Goal: Transaction & Acquisition: Purchase product/service

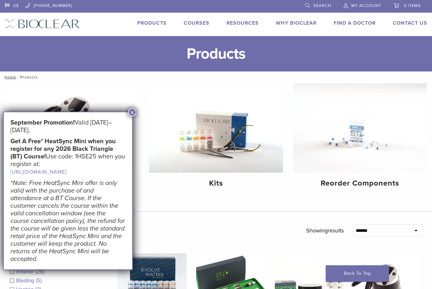
click at [133, 119] on img at bounding box center [72, 127] width 134 height 89
click at [133, 113] on button "×" at bounding box center [132, 112] width 8 height 8
click at [129, 114] on button "×" at bounding box center [132, 112] width 8 height 8
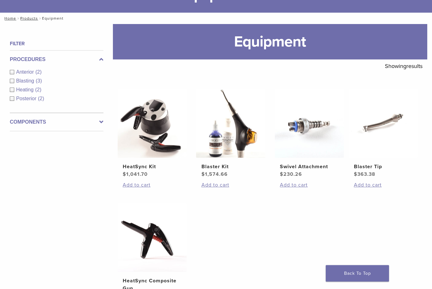
scroll to position [59, 0]
click at [97, 124] on label "Components" at bounding box center [57, 122] width 94 height 8
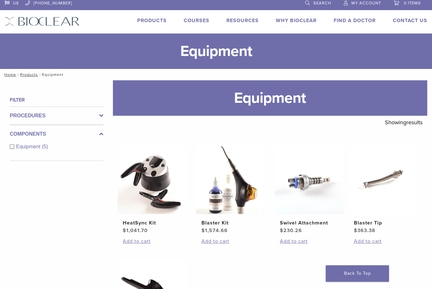
scroll to position [0, 0]
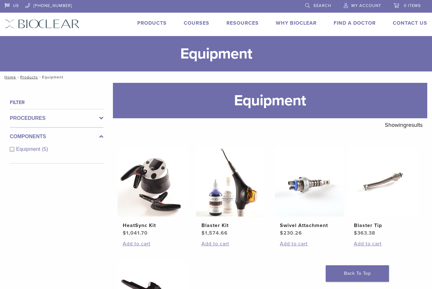
click at [151, 24] on link "Products" at bounding box center [151, 23] width 29 height 6
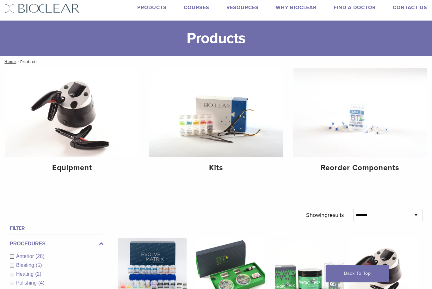
scroll to position [17, 0]
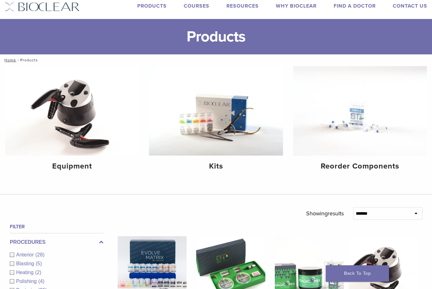
click at [384, 165] on h4 "Reorder Components" at bounding box center [360, 166] width 124 height 11
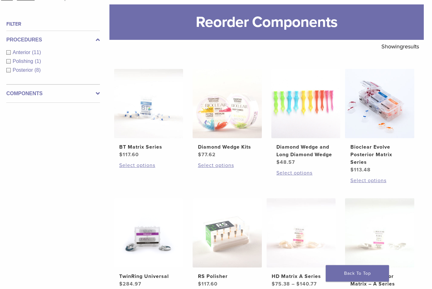
scroll to position [78, 3]
click at [379, 116] on img at bounding box center [379, 103] width 69 height 69
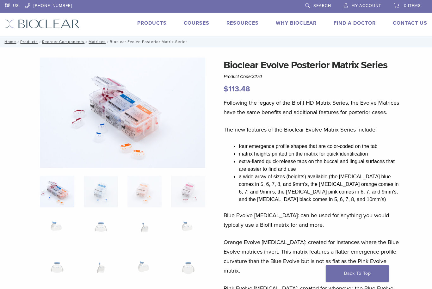
click at [145, 151] on img at bounding box center [122, 113] width 165 height 110
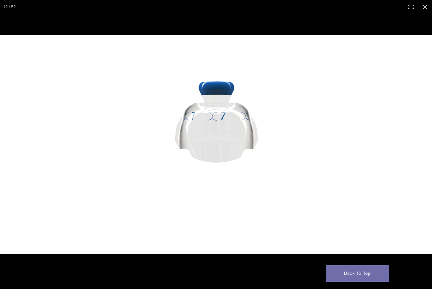
click at [353, 276] on link "Back To Top" at bounding box center [357, 273] width 63 height 16
click at [428, 7] on button "Close (Esc)" at bounding box center [425, 7] width 14 height 14
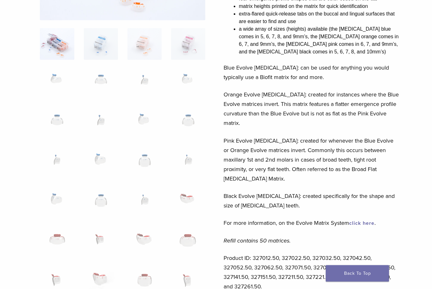
scroll to position [148, 0]
click at [361, 220] on link "click here" at bounding box center [361, 223] width 25 height 6
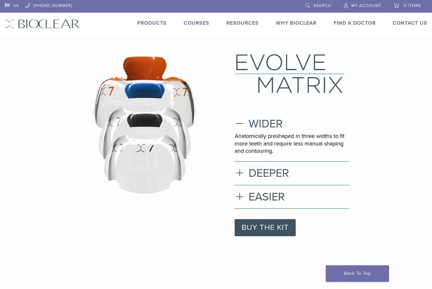
click at [258, 226] on link "BUY THE KIT" at bounding box center [265, 227] width 61 height 17
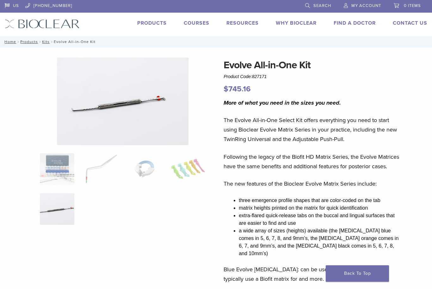
click at [152, 124] on img at bounding box center [123, 102] width 132 height 88
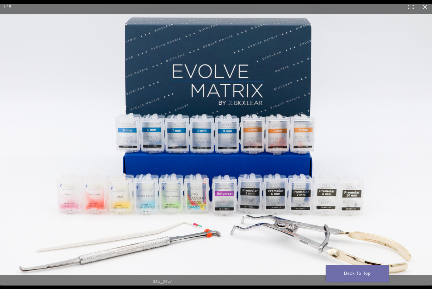
click at [422, 9] on button "Close (Esc)" at bounding box center [425, 7] width 14 height 14
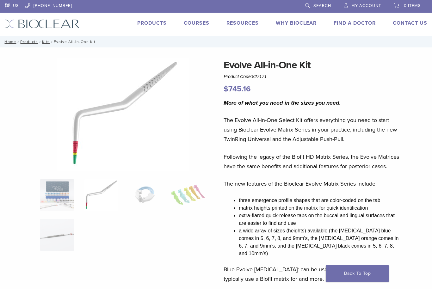
click at [158, 26] on link "Products" at bounding box center [151, 23] width 29 height 6
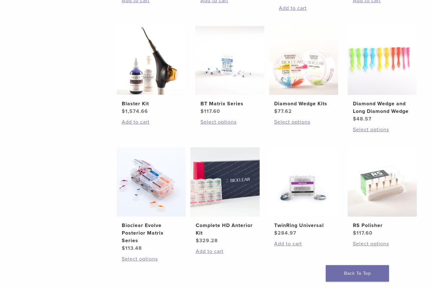
scroll to position [350, 1]
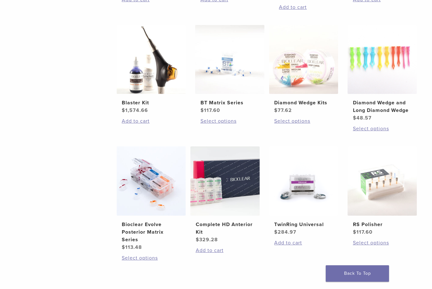
click at [141, 241] on h2 "Bioclear Evolve Posterior Matrix Series" at bounding box center [151, 232] width 59 height 23
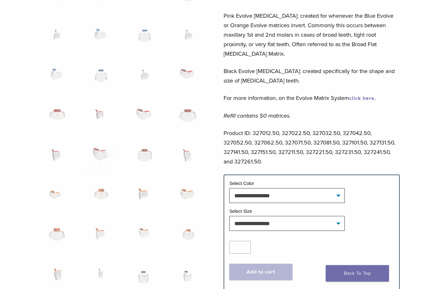
scroll to position [282, 0]
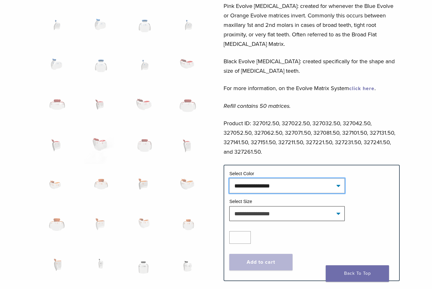
click at [333, 178] on select "**********" at bounding box center [286, 185] width 115 height 15
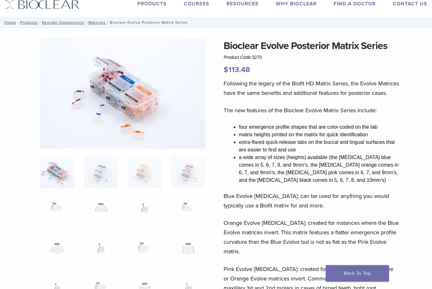
scroll to position [0, 0]
